Goal: Information Seeking & Learning: Learn about a topic

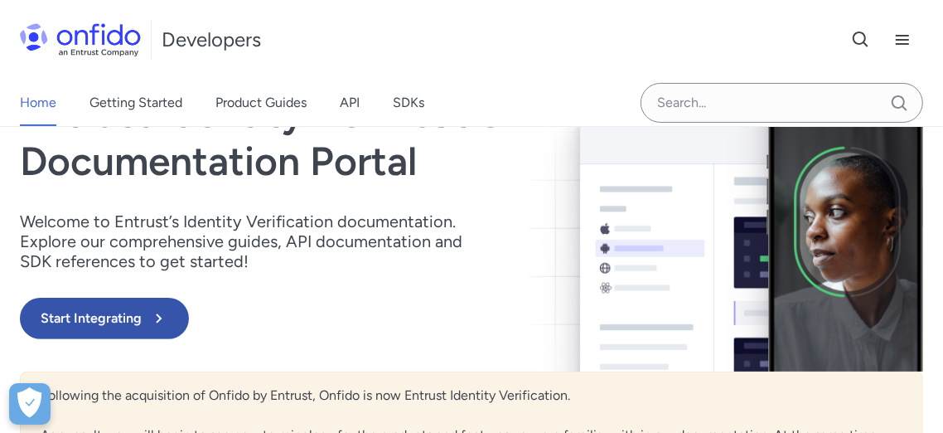
scroll to position [184, 0]
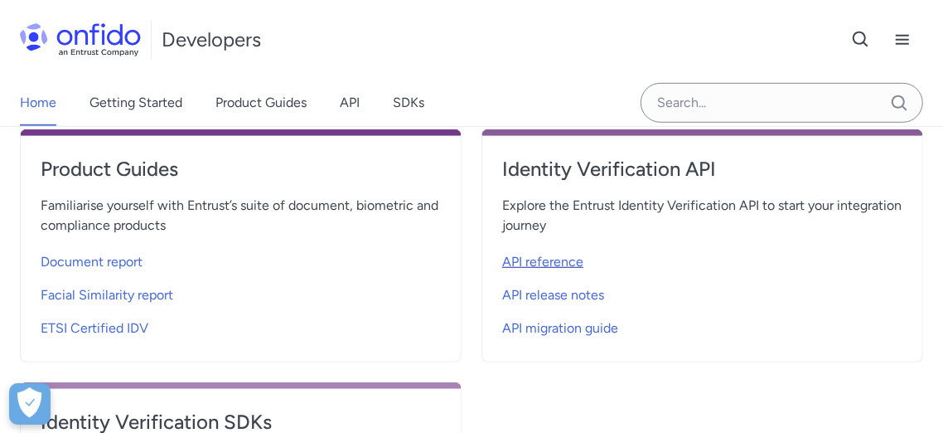
scroll to position [644, 0]
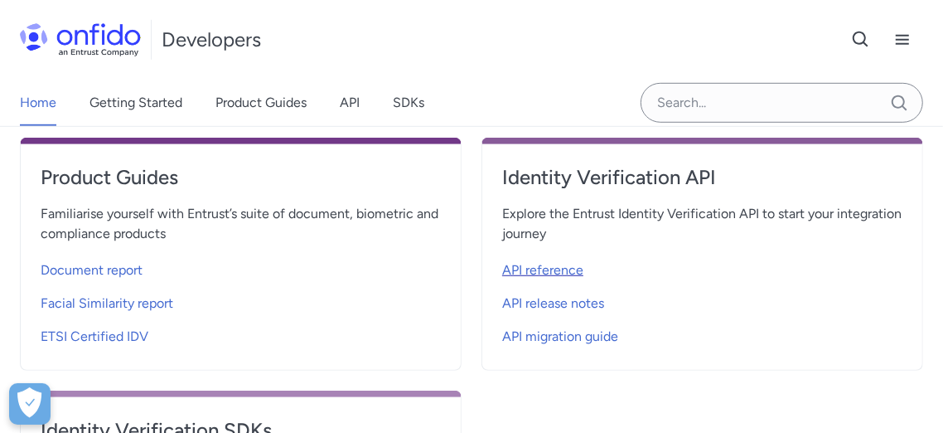
click at [551, 264] on span "API reference" at bounding box center [542, 270] width 81 height 20
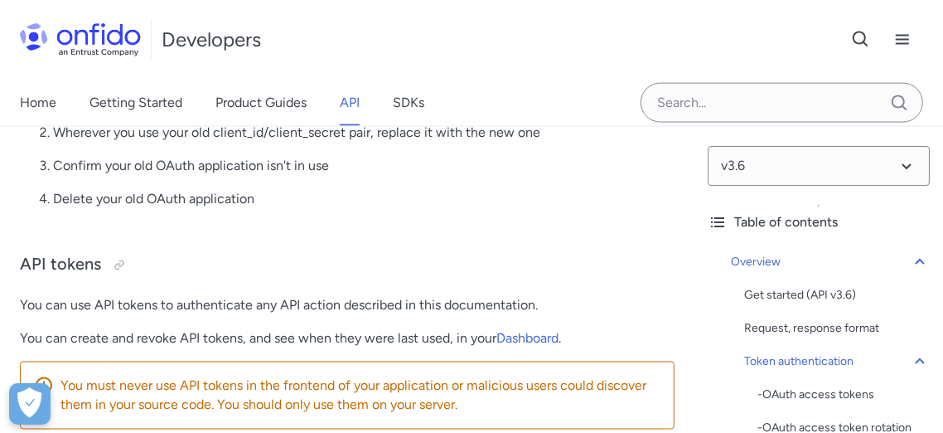
scroll to position [1565, 0]
